Goal: Task Accomplishment & Management: Manage account settings

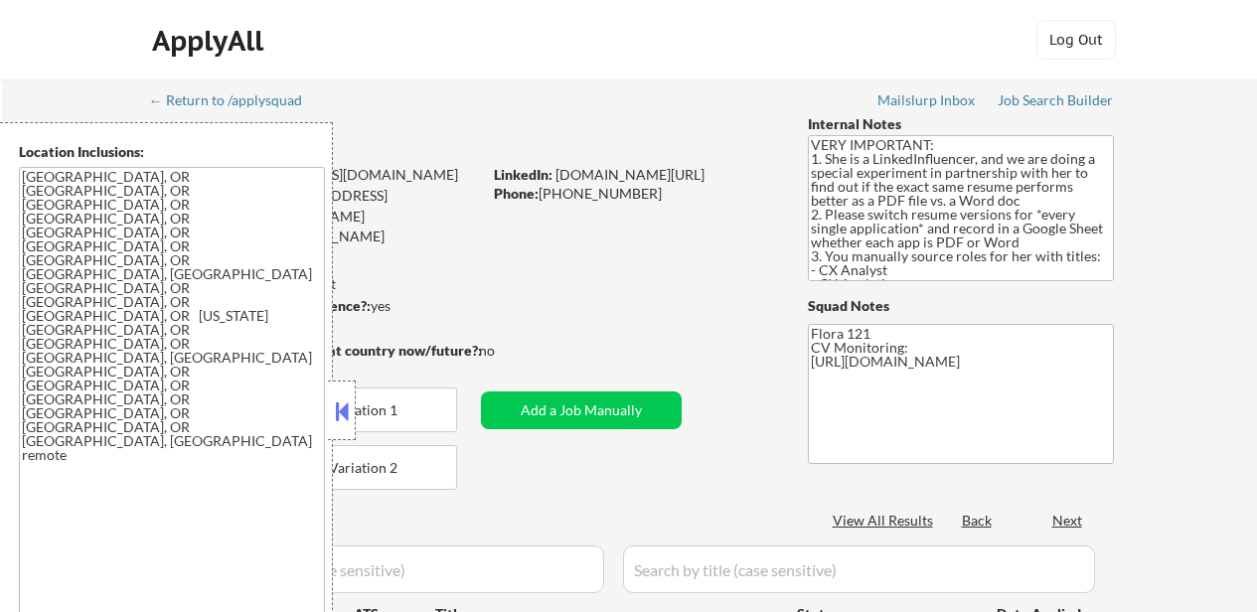
select select ""pending""
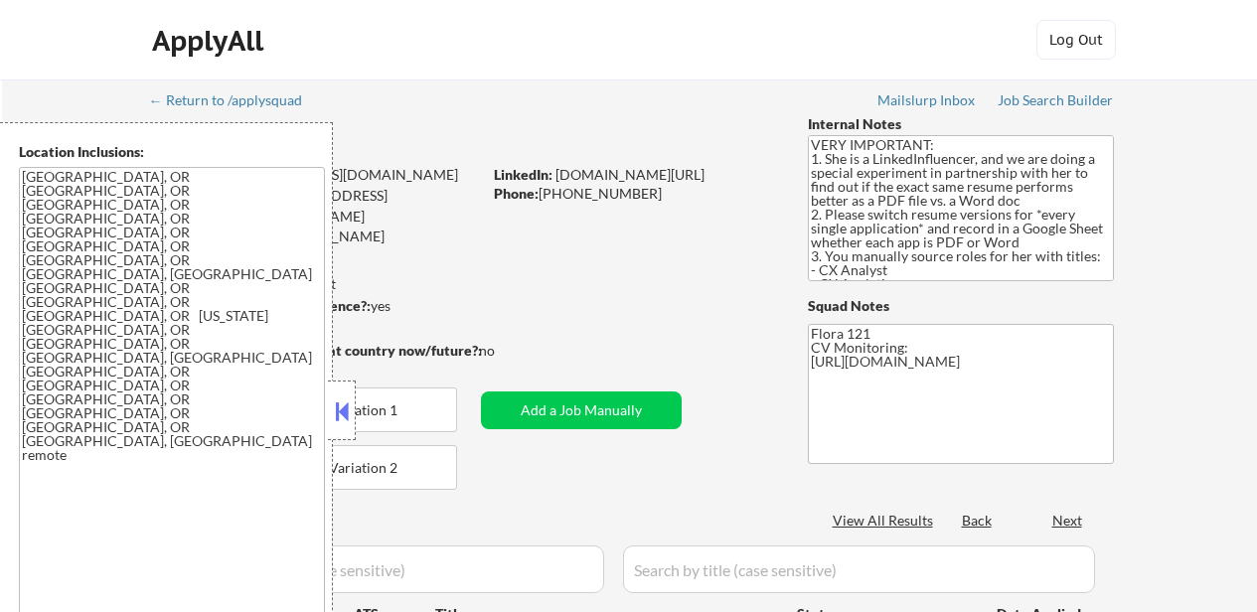
select select ""pending""
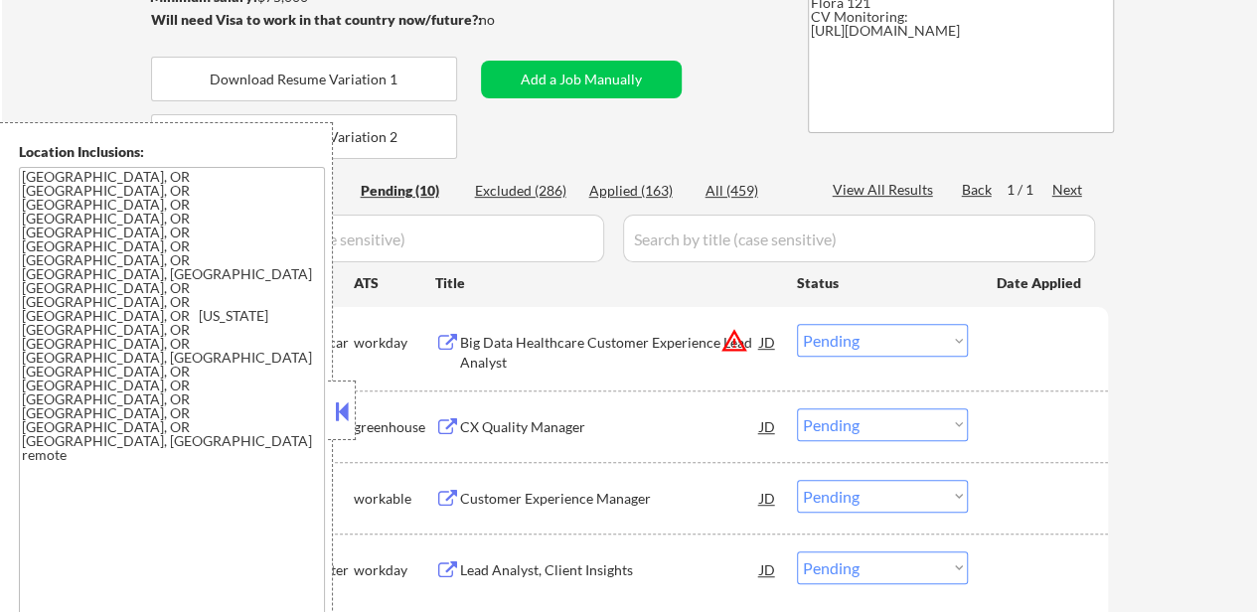
scroll to position [331, 0]
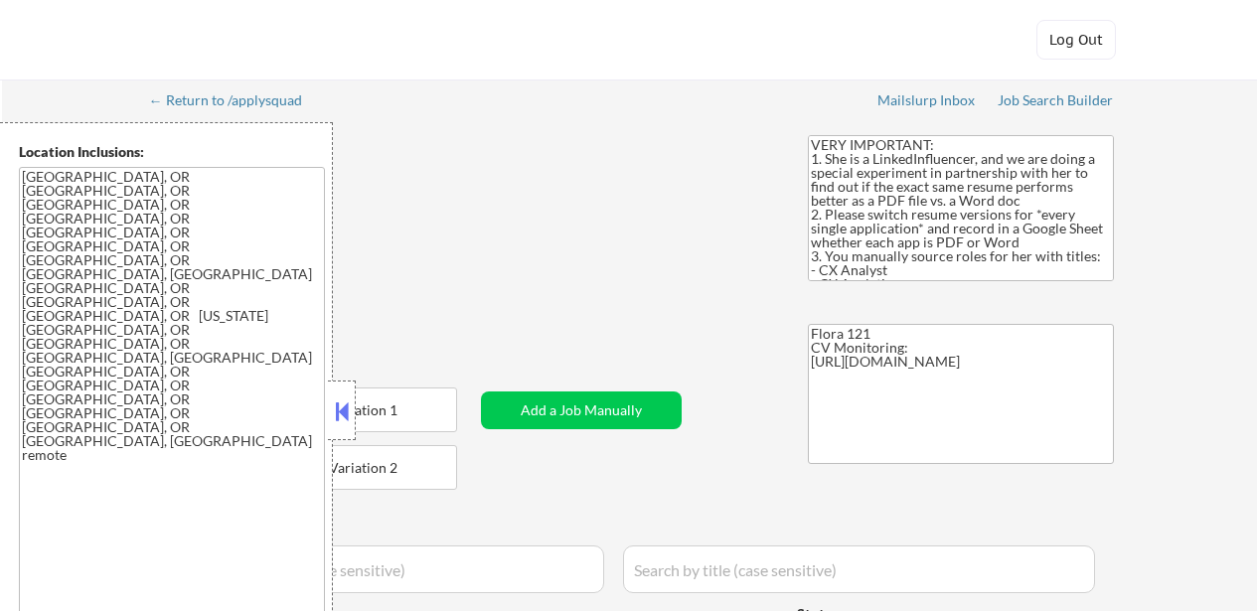
select select ""applied""
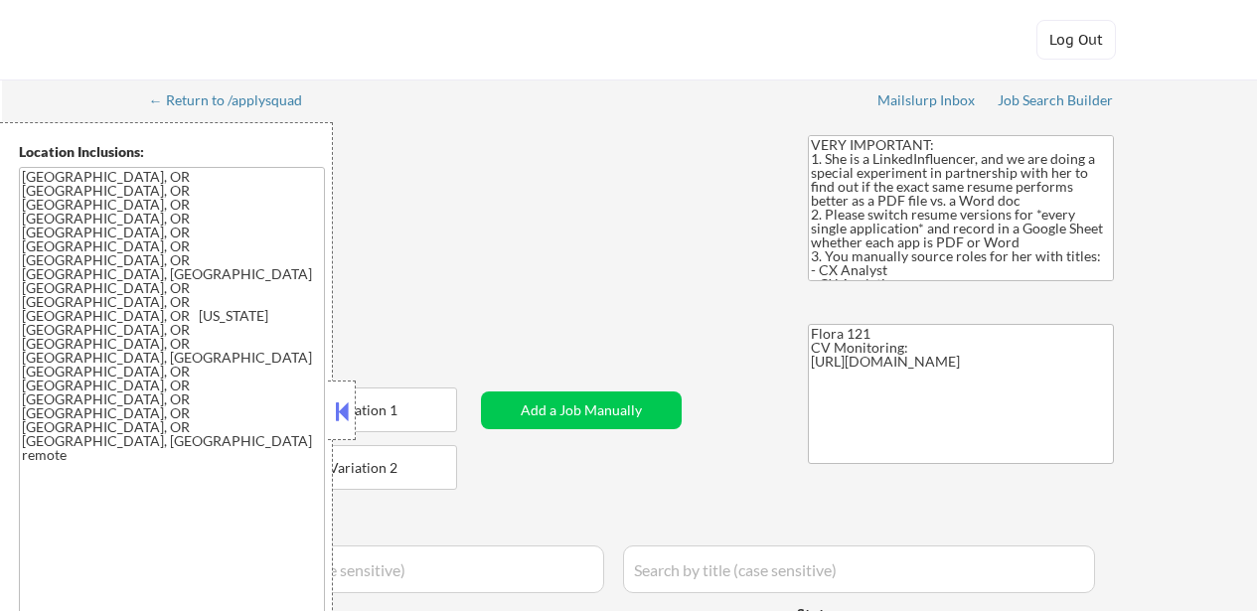
select select ""applied""
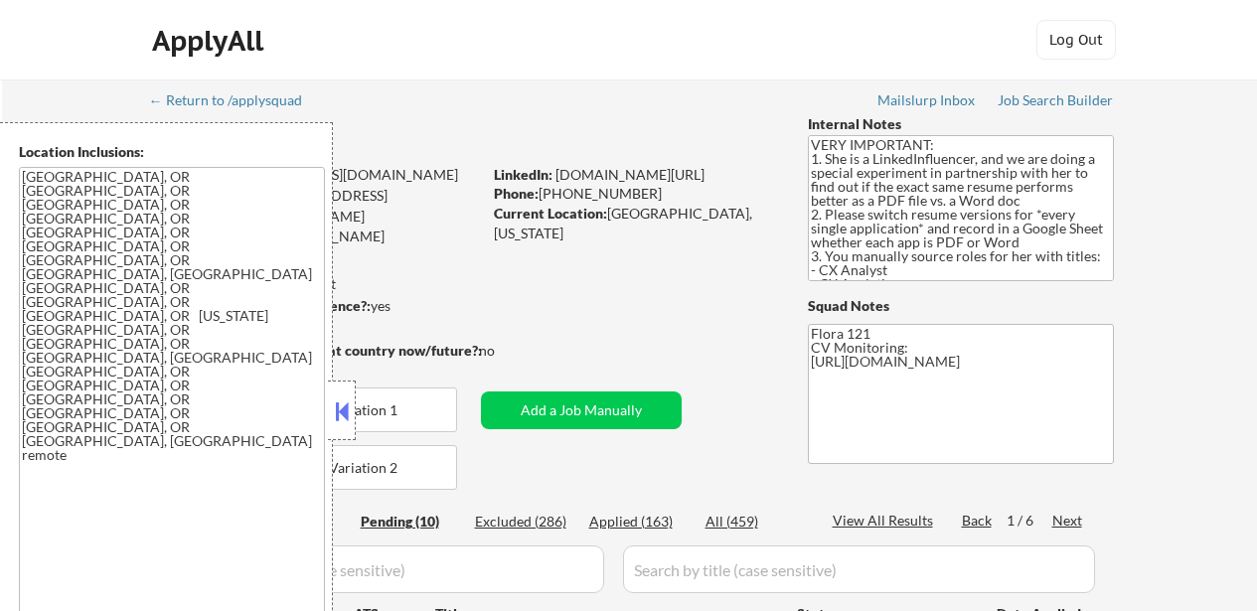
select select ""pending""
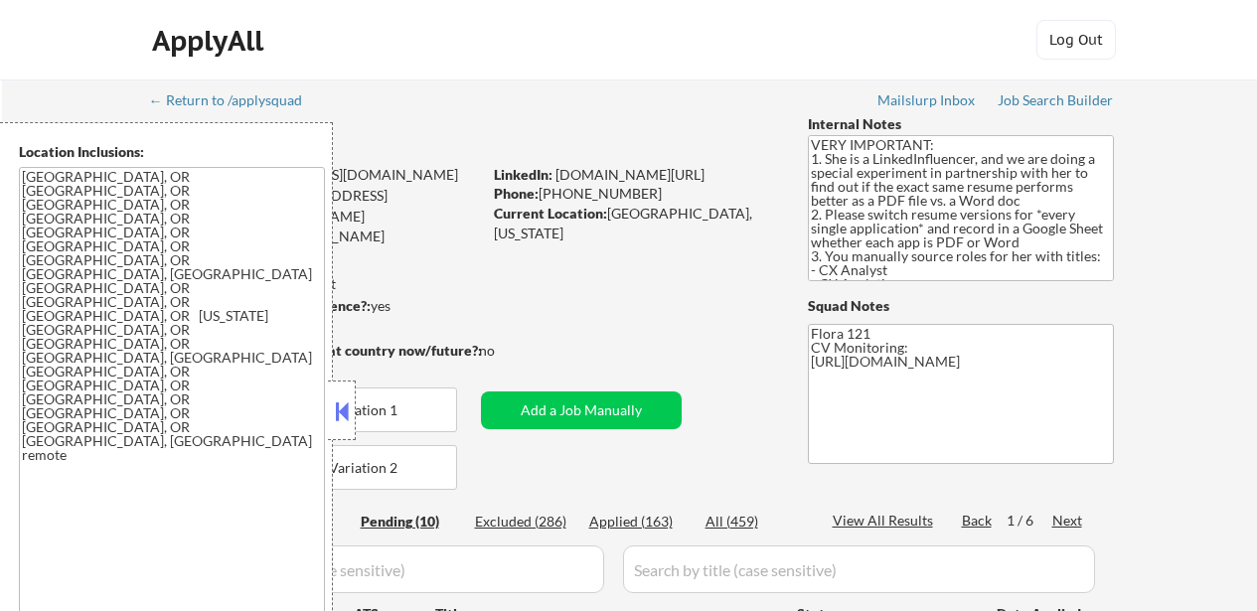
select select ""pending""
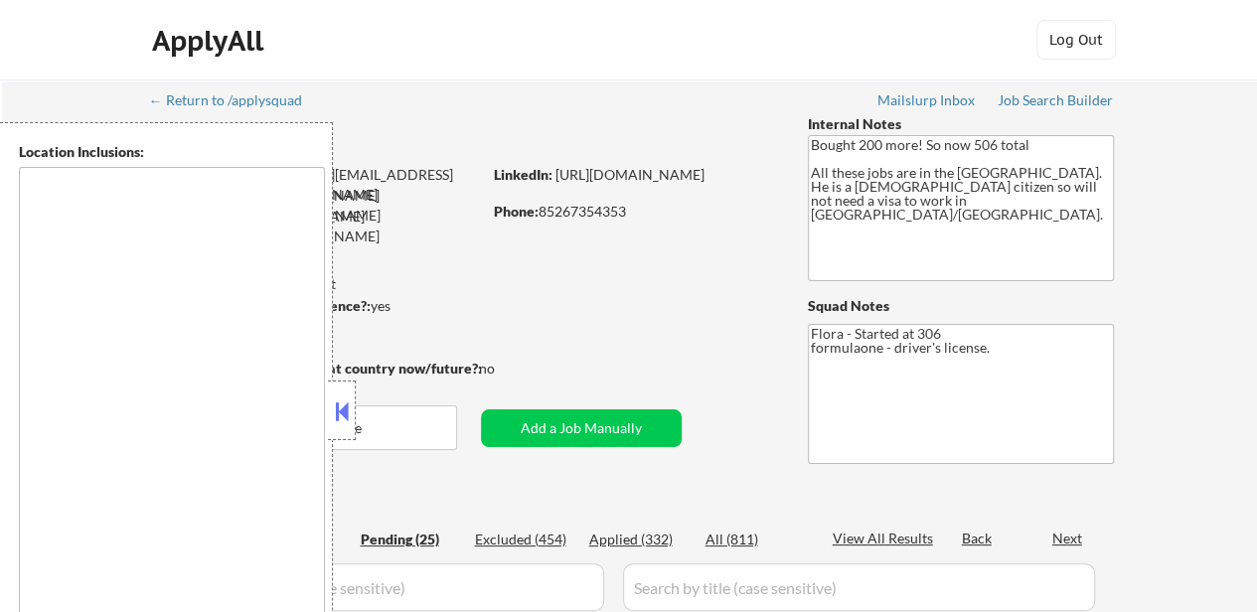
type textarea "[GEOGRAPHIC_DATA], [GEOGRAPHIC_DATA] [GEOGRAPHIC_DATA], [GEOGRAPHIC_DATA] [GEOG…"
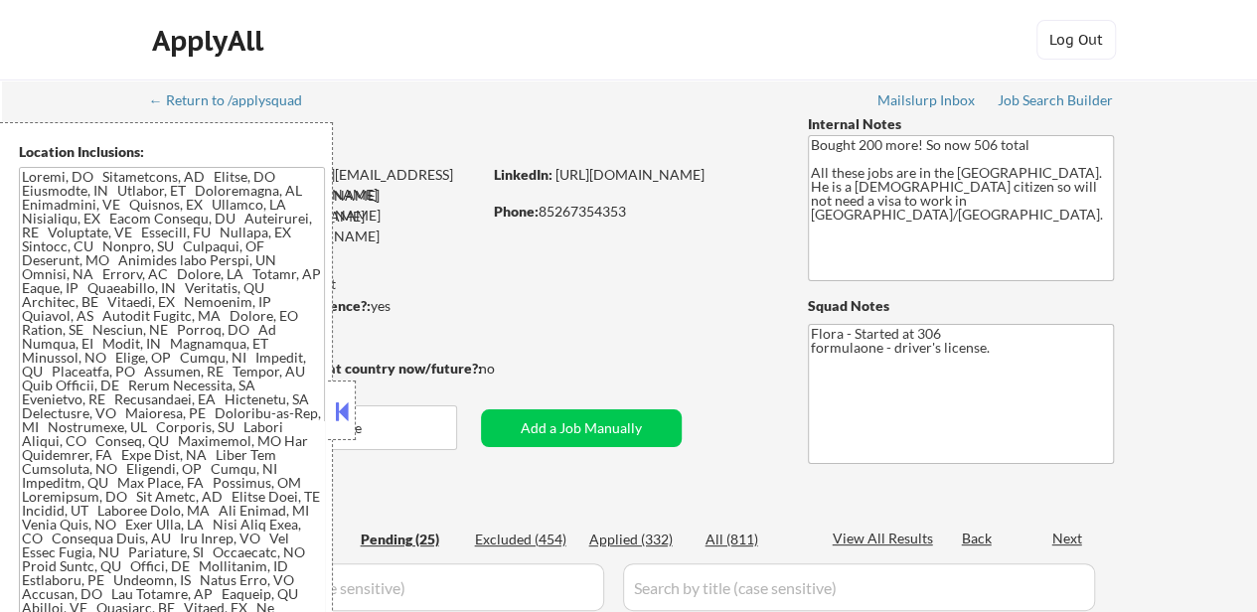
select select ""pending""
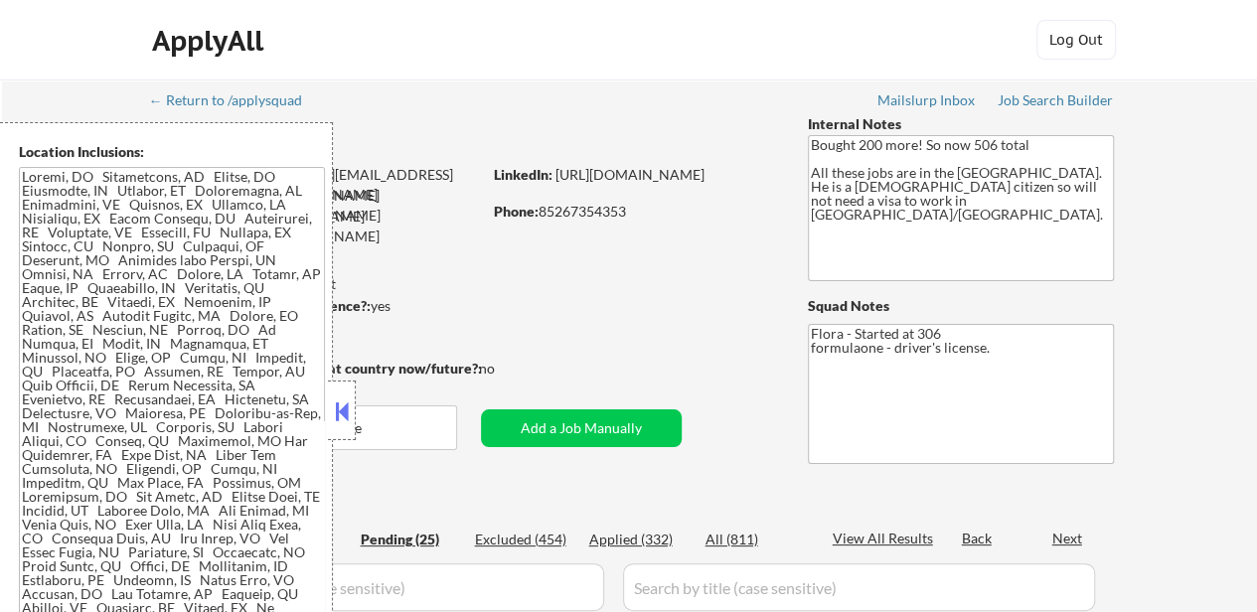
select select ""pending""
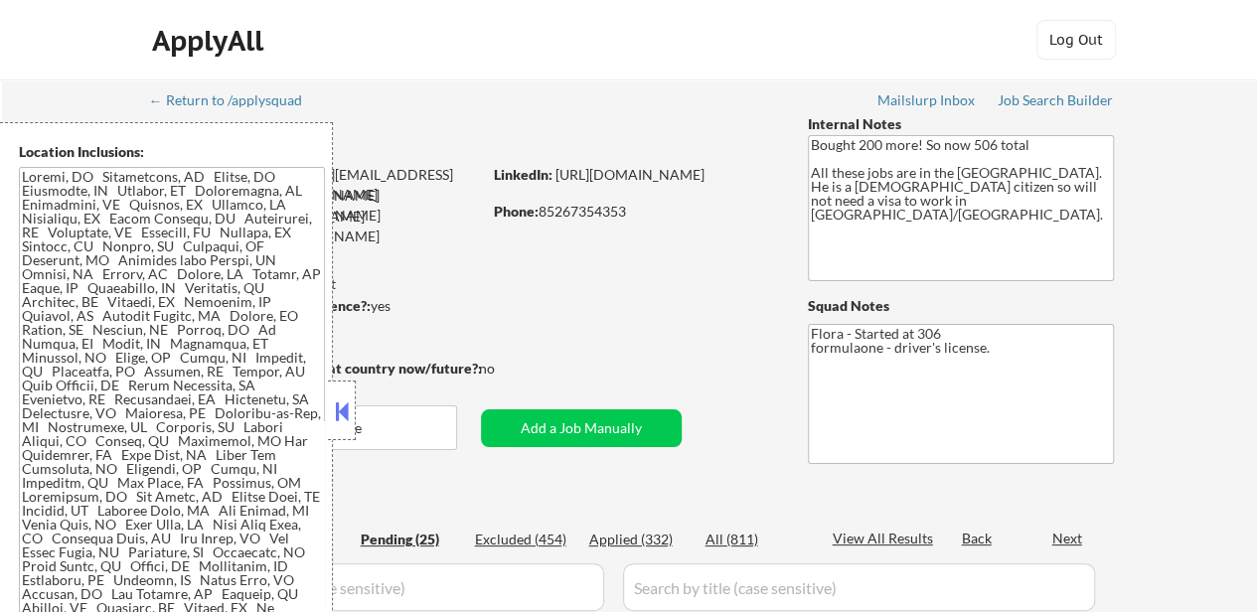
select select ""pending""
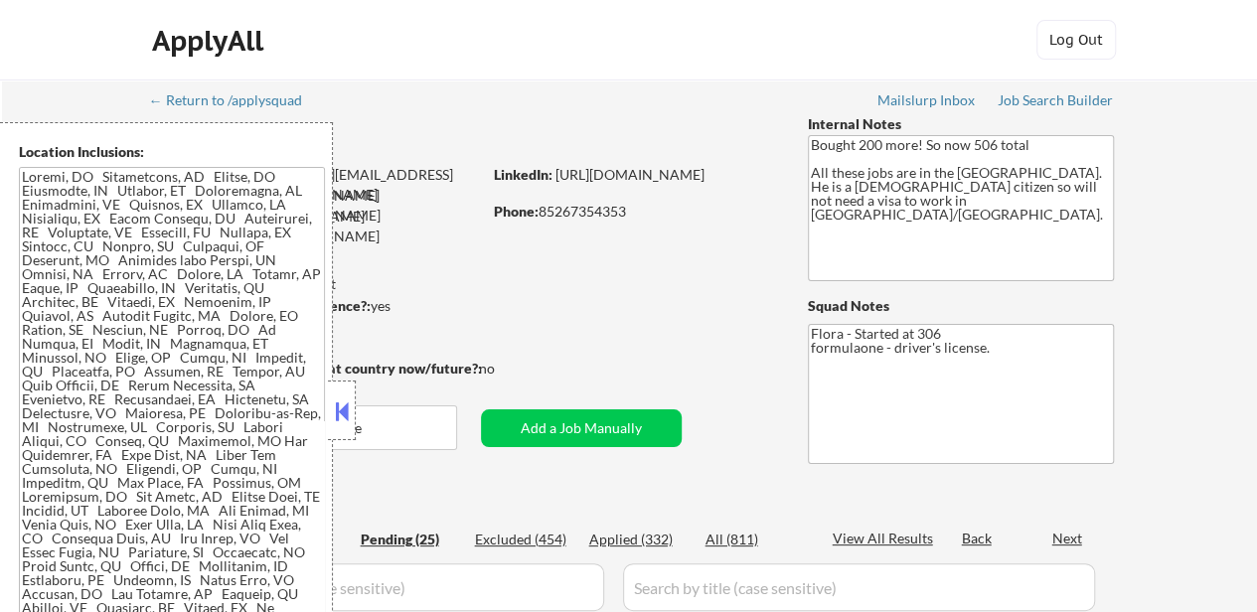
select select ""pending""
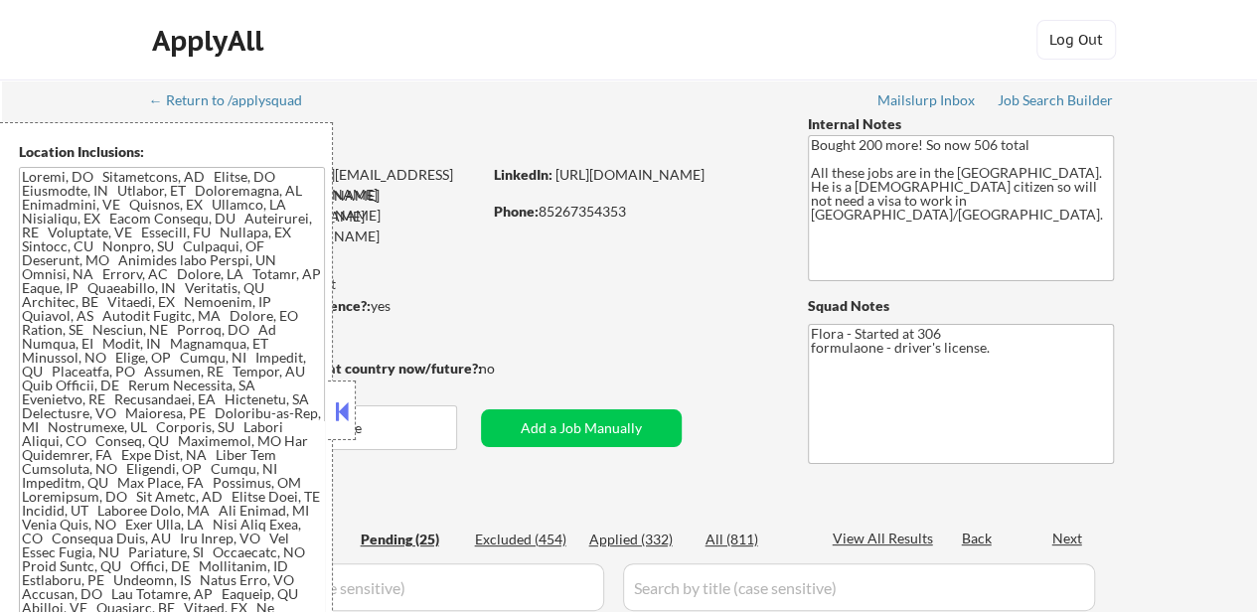
select select ""pending""
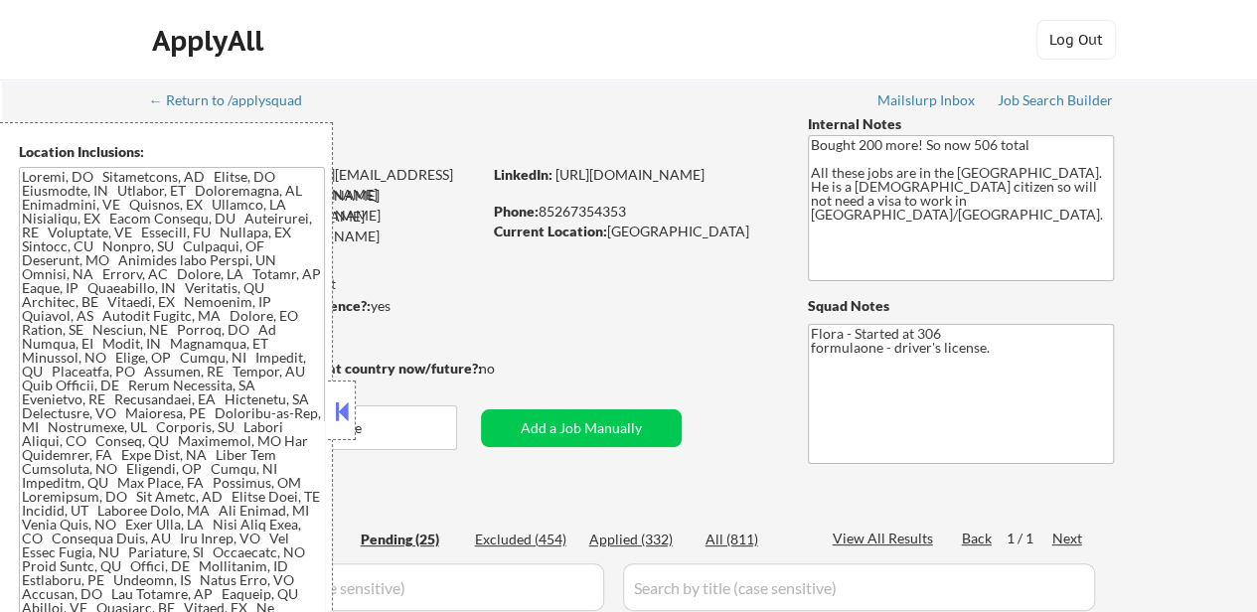
select select ""pending""
click at [340, 406] on button at bounding box center [342, 412] width 22 height 30
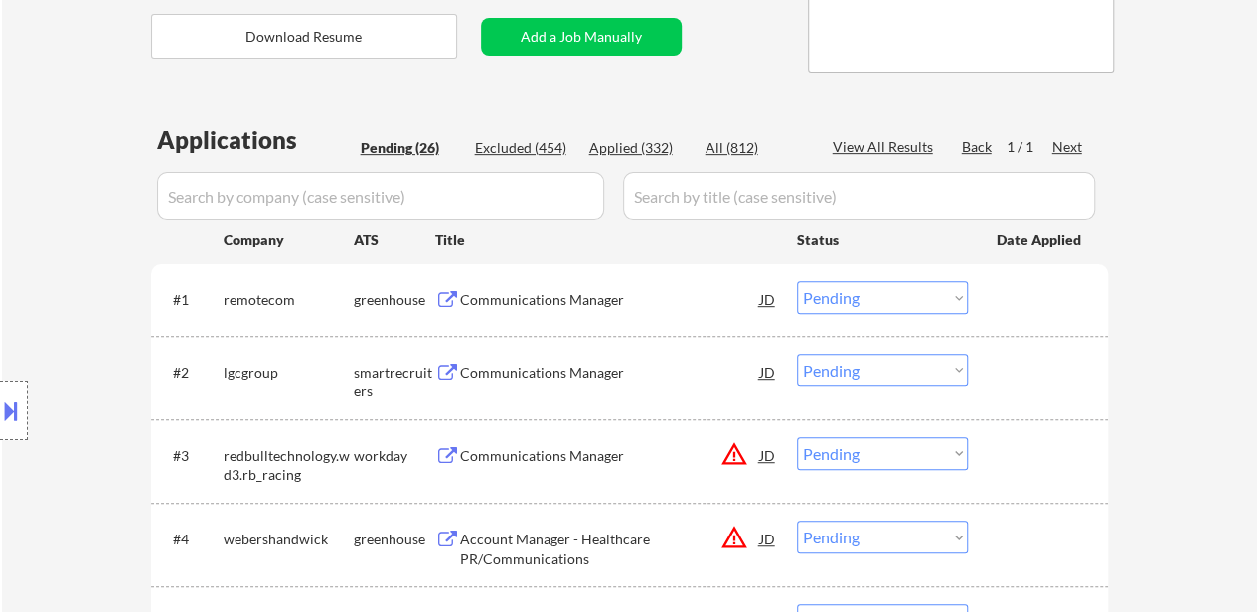
scroll to position [398, 0]
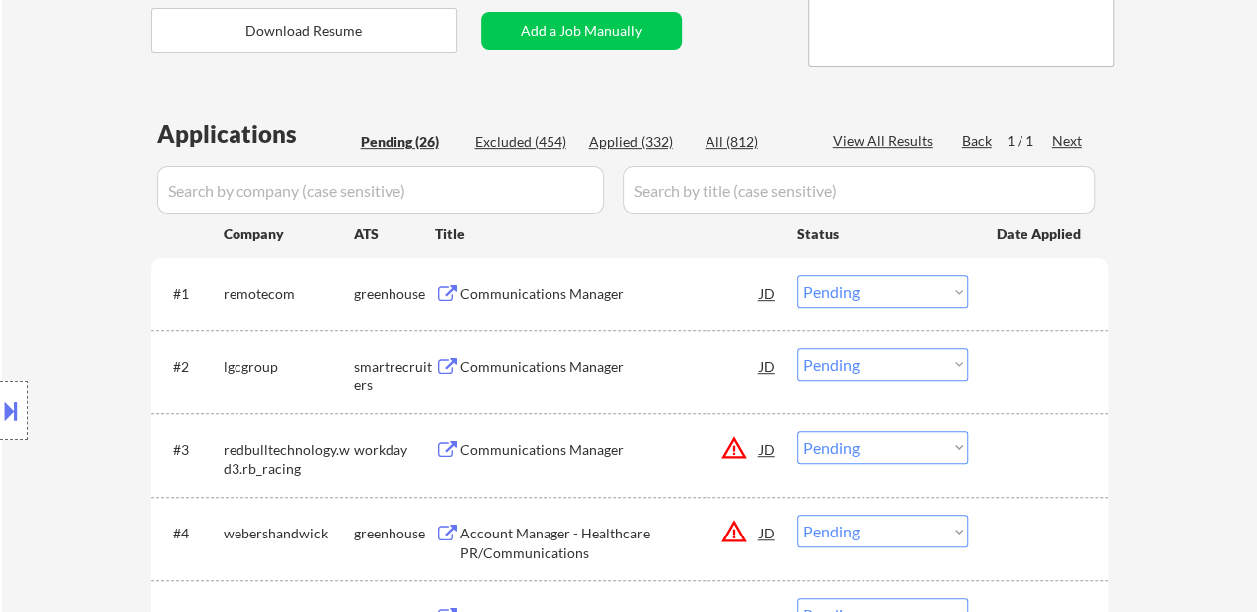
click at [555, 293] on div "Communications Manager" at bounding box center [610, 294] width 300 height 20
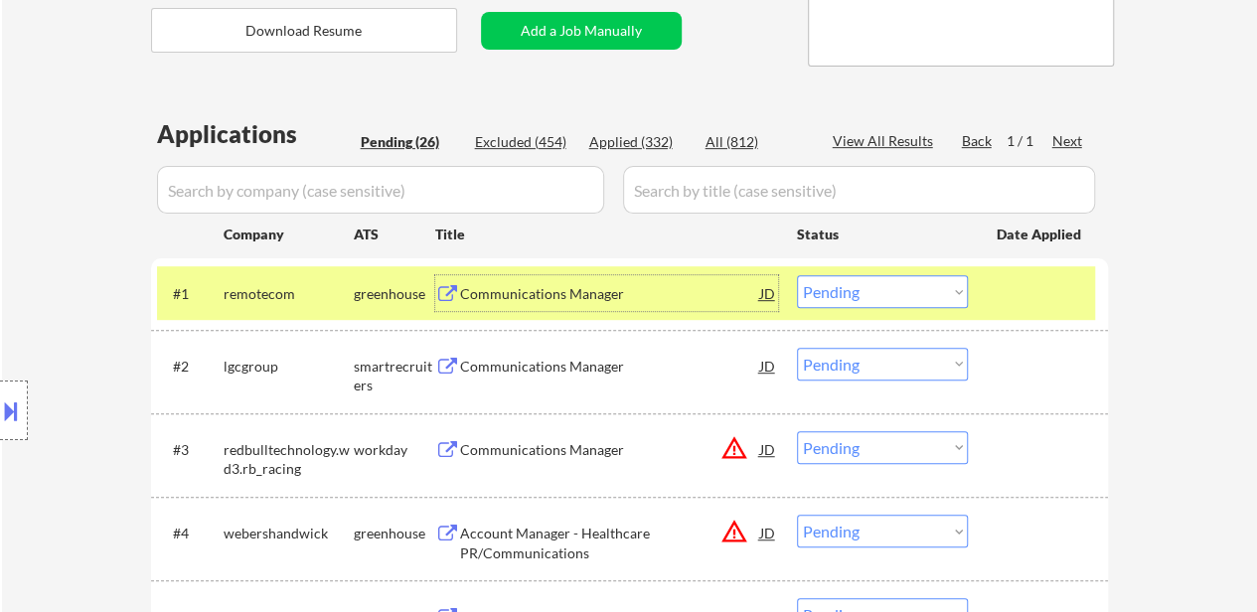
click at [502, 377] on div "Communications Manager" at bounding box center [610, 366] width 300 height 36
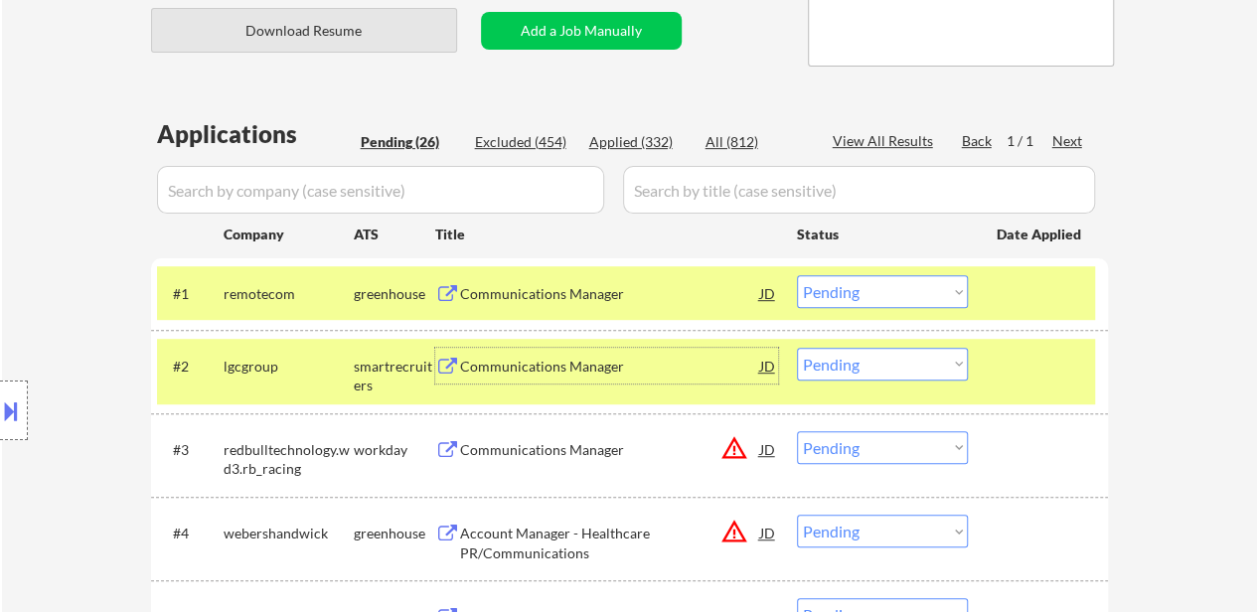
click at [391, 48] on button "Download Resume" at bounding box center [304, 30] width 306 height 45
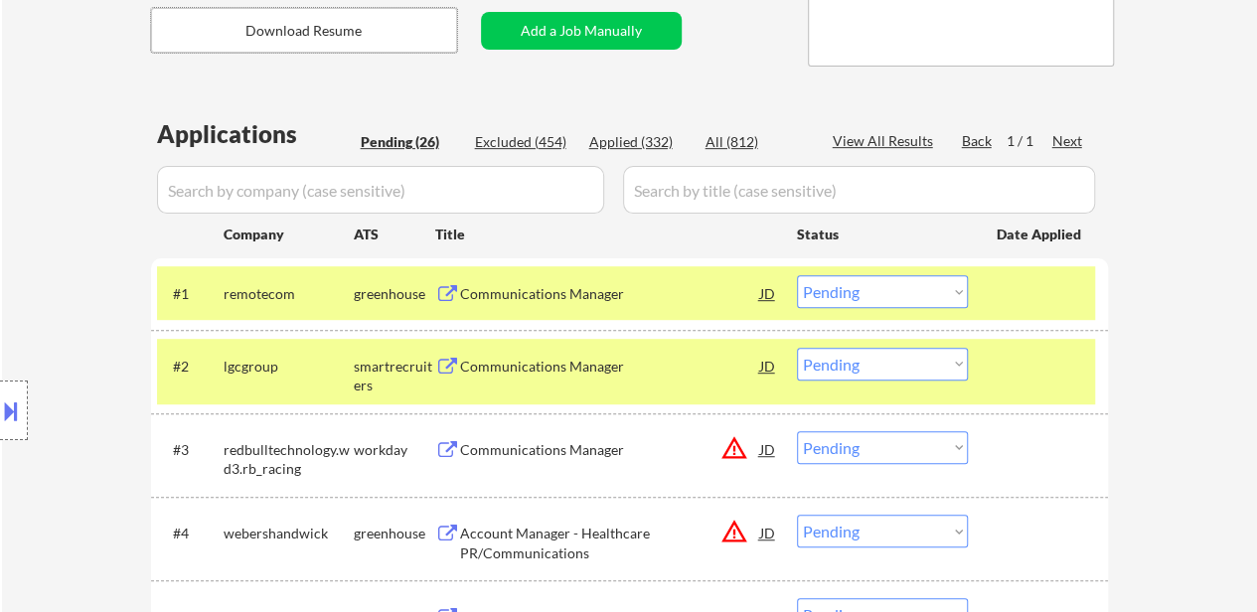
click at [843, 281] on select "Choose an option... Pending Applied Excluded (Questions) Excluded (Expired) Exc…" at bounding box center [882, 291] width 171 height 33
click at [797, 275] on select "Choose an option... Pending Applied Excluded (Questions) Excluded (Expired) Exc…" at bounding box center [882, 291] width 171 height 33
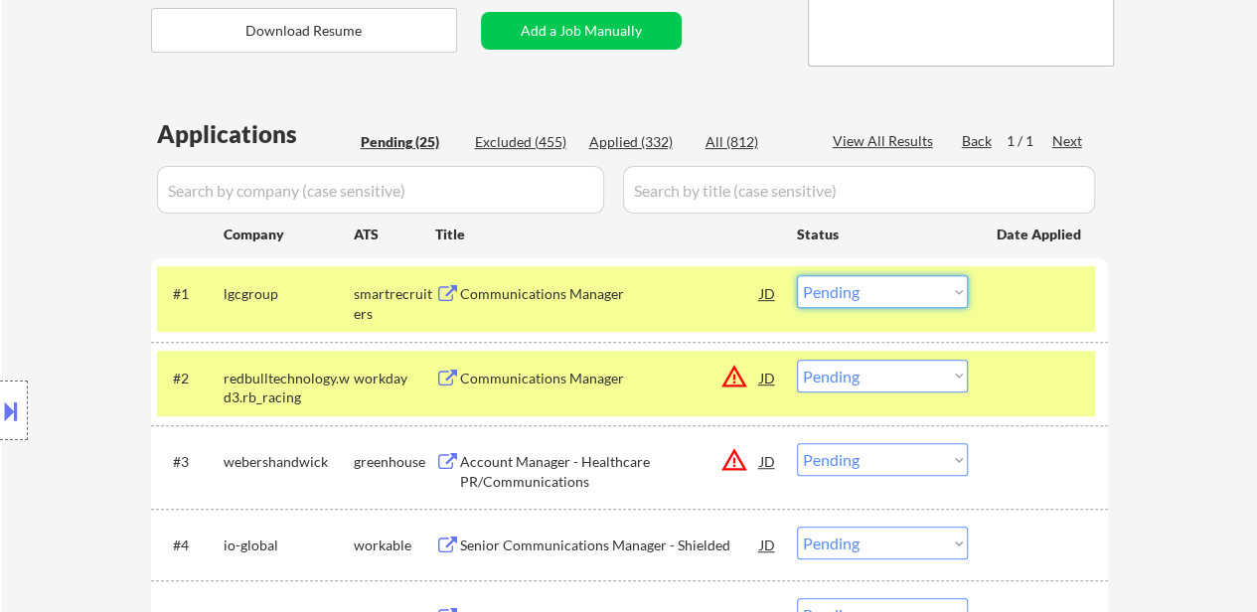
drag, startPoint x: 870, startPoint y: 289, endPoint x: 870, endPoint y: 300, distance: 10.9
click at [870, 289] on select "Choose an option... Pending Applied Excluded (Questions) Excluded (Expired) Exc…" at bounding box center [882, 291] width 171 height 33
click at [797, 275] on select "Choose an option... Pending Applied Excluded (Questions) Excluded (Expired) Exc…" at bounding box center [882, 291] width 171 height 33
select select ""pending""
